Goal: Submit feedback/report problem

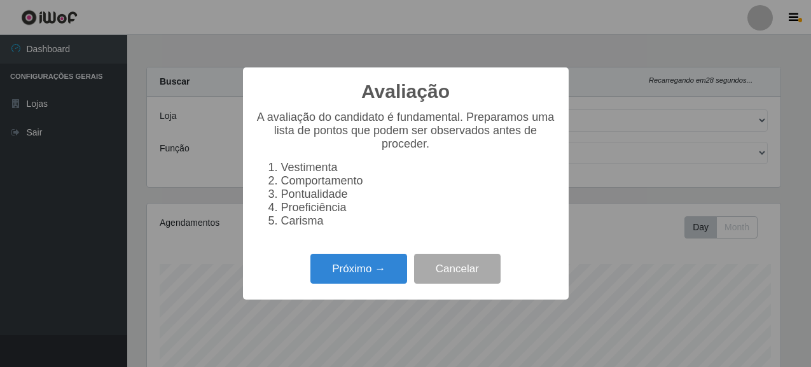
select select "496"
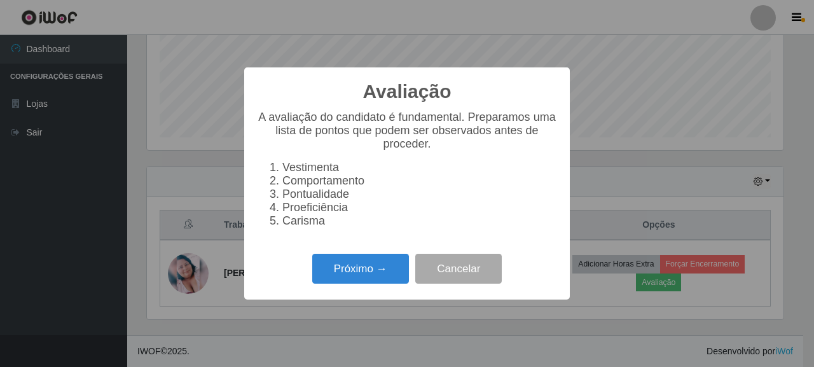
scroll to position [264, 637]
click at [375, 264] on button "Próximo →" at bounding box center [360, 269] width 97 height 30
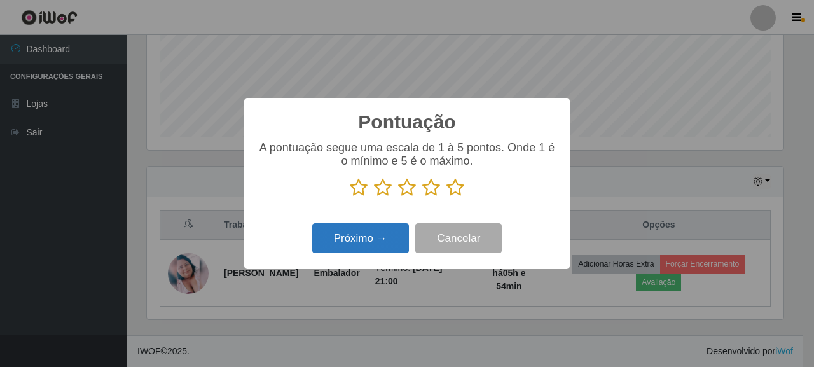
scroll to position [635883, 635510]
click at [386, 189] on icon at bounding box center [383, 187] width 18 height 19
click at [374, 197] on input "radio" at bounding box center [374, 197] width 0 height 0
click at [391, 240] on button "Próximo →" at bounding box center [360, 238] width 97 height 30
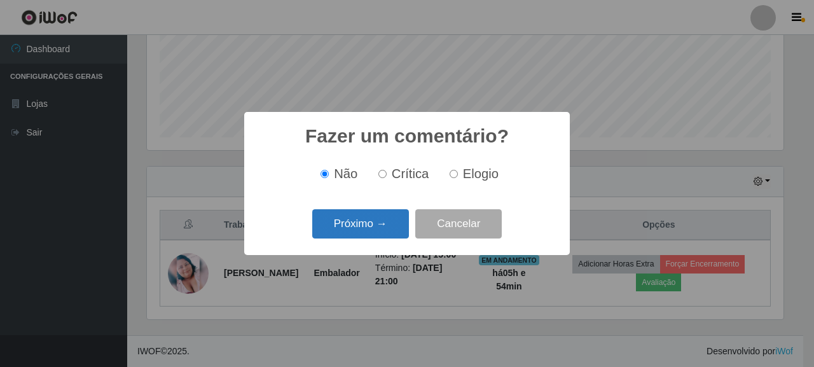
click at [373, 220] on button "Próximo →" at bounding box center [360, 224] width 97 height 30
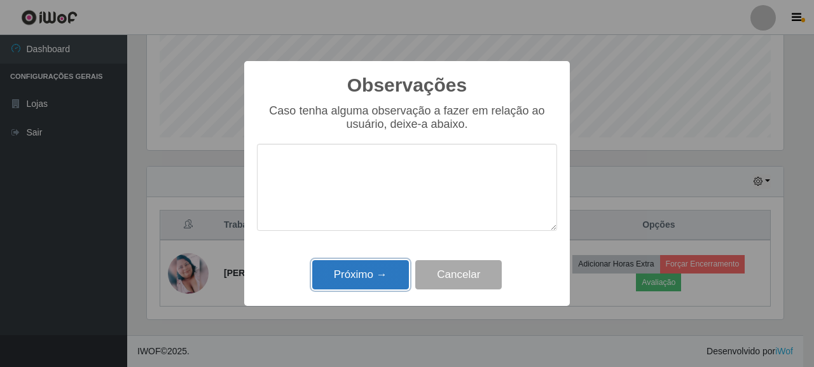
click at [361, 282] on button "Próximo →" at bounding box center [360, 275] width 97 height 30
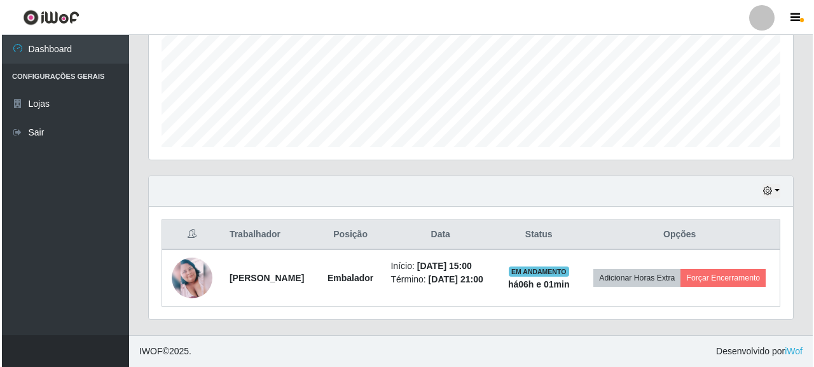
scroll to position [317, 0]
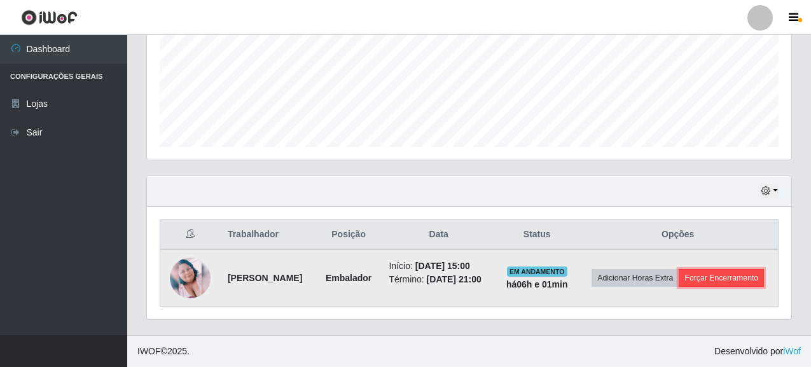
click at [682, 282] on button "Forçar Encerramento" at bounding box center [721, 278] width 85 height 18
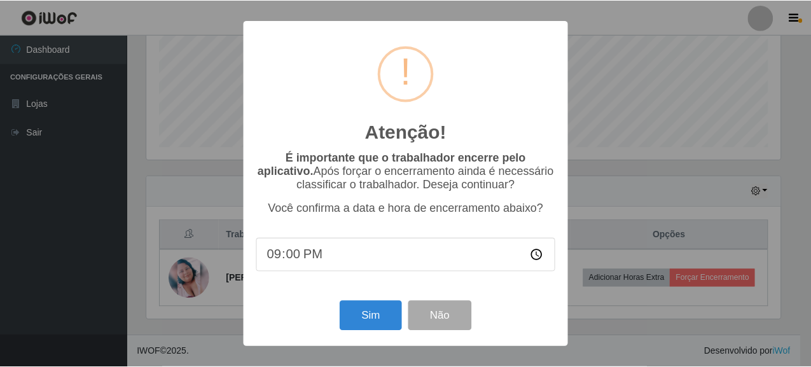
scroll to position [264, 637]
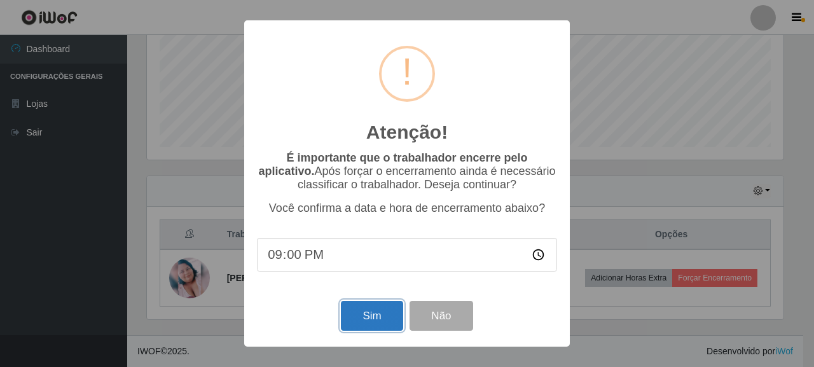
click at [362, 313] on button "Sim" at bounding box center [372, 316] width 62 height 30
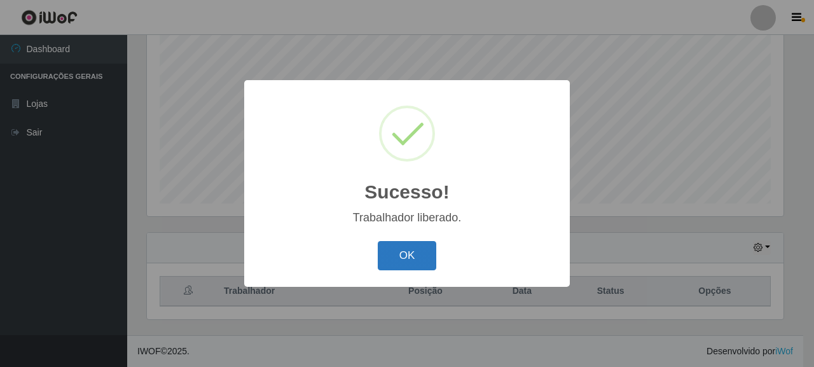
click at [394, 252] on button "OK" at bounding box center [407, 256] width 59 height 30
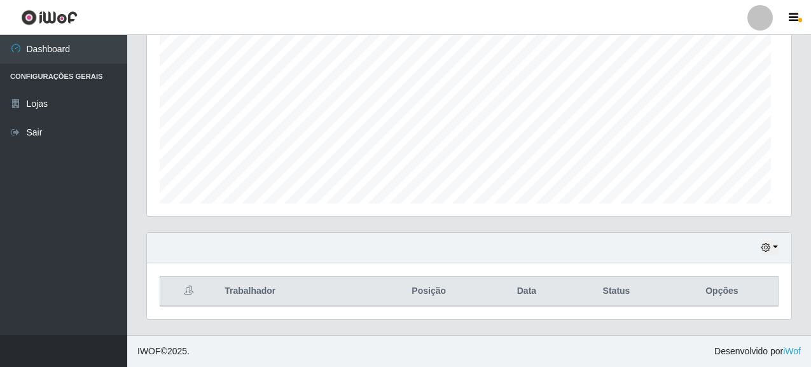
scroll to position [264, 644]
